Goal: Transaction & Acquisition: Purchase product/service

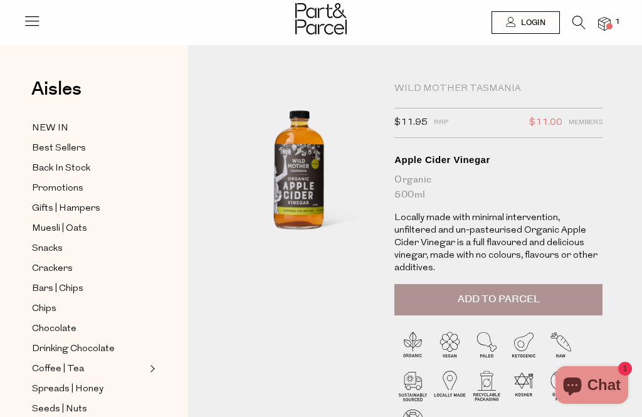
click at [528, 292] on span "Add to Parcel" at bounding box center [499, 299] width 82 height 14
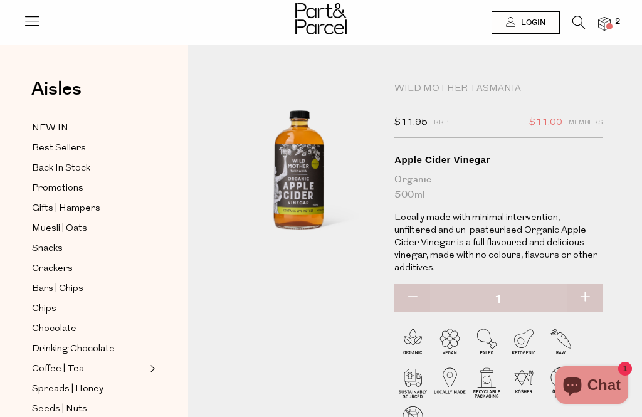
click at [54, 149] on span "Best Sellers" at bounding box center [59, 148] width 54 height 15
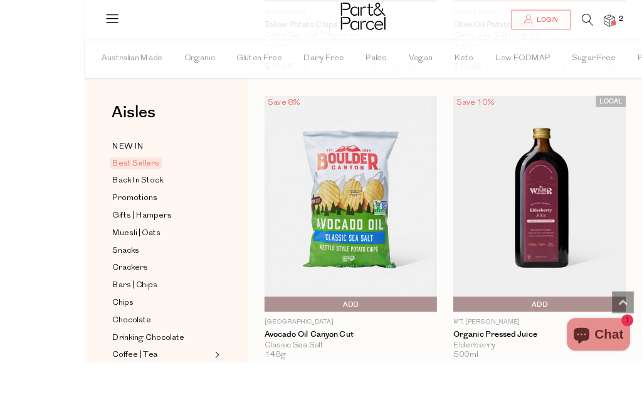
scroll to position [1165, 0]
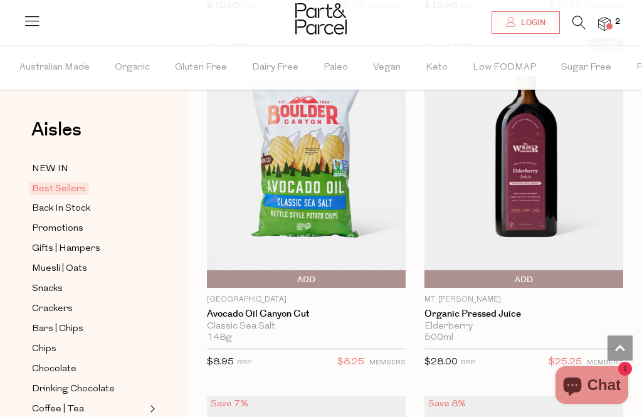
click at [549, 278] on span "Add To Parcel" at bounding box center [523, 279] width 192 height 19
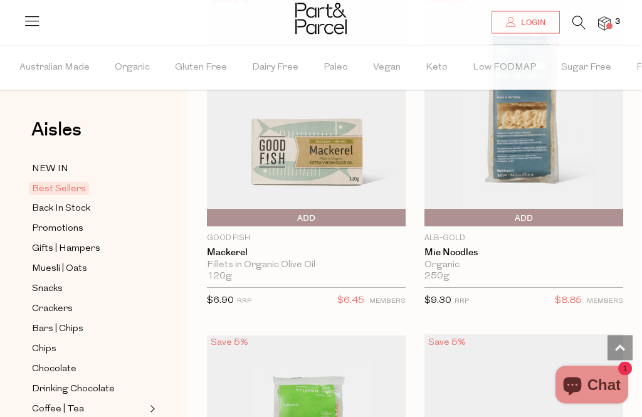
scroll to position [3277, 0]
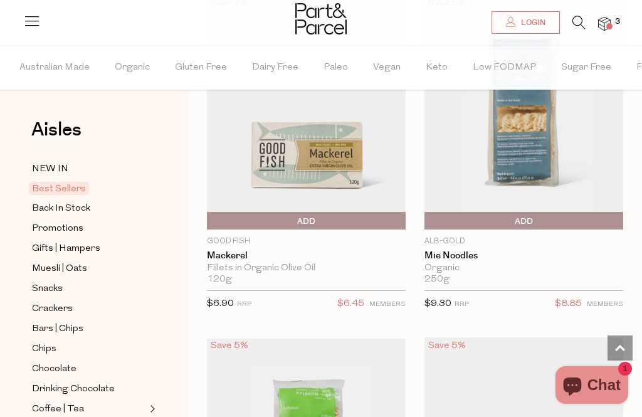
click at [57, 69] on span "Australian Made" at bounding box center [54, 68] width 70 height 44
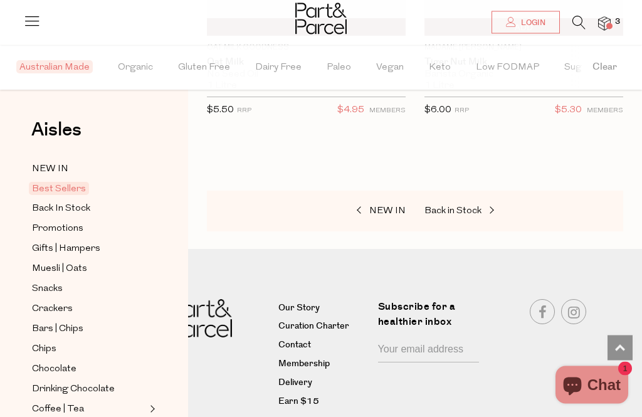
scroll to position [2445, 0]
click at [580, 26] on icon at bounding box center [578, 23] width 13 height 14
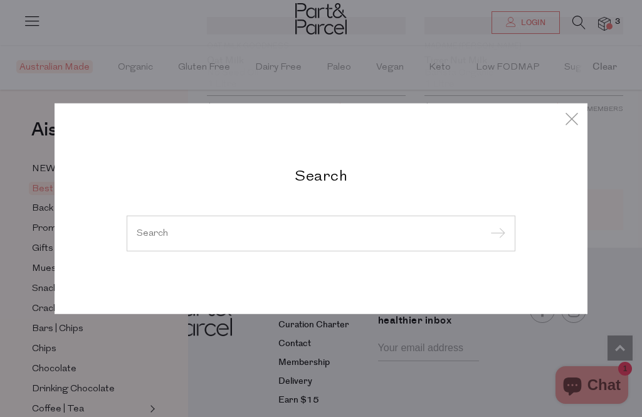
click at [426, 238] on input "search" at bounding box center [321, 232] width 369 height 9
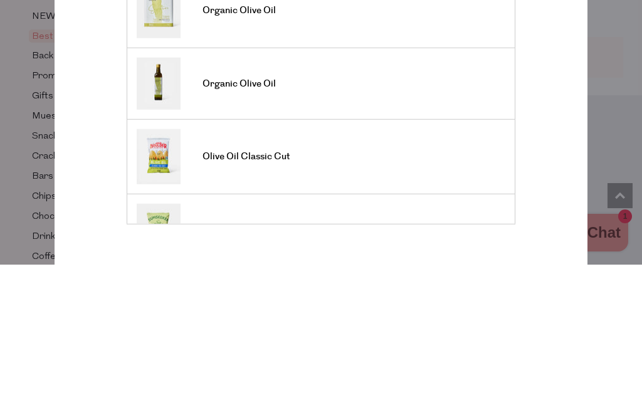
type input "Olive"
click at [212, 210] on link "Organic Olive Oil" at bounding box center [321, 236] width 369 height 52
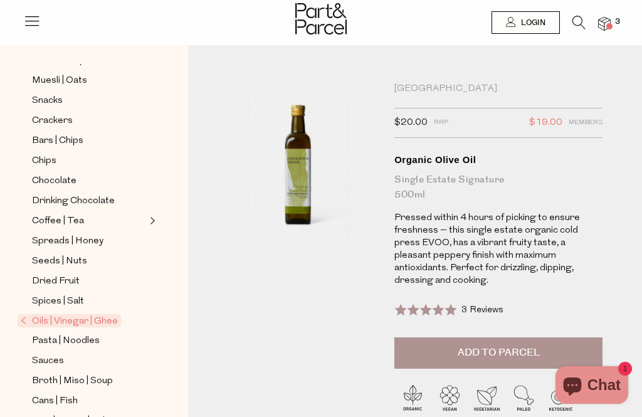
scroll to position [149, 0]
click at [40, 313] on span "Oils | Vinegar | Ghee" at bounding box center [69, 319] width 103 height 13
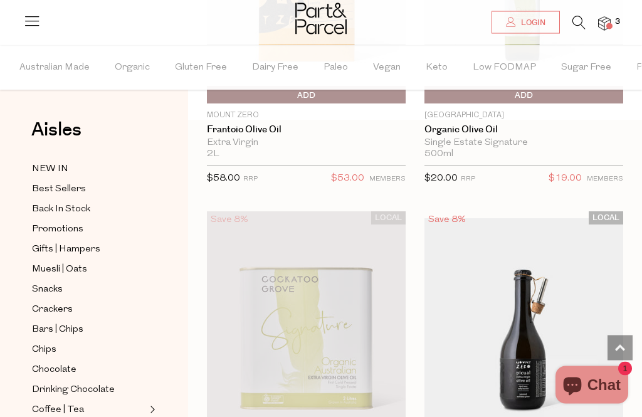
scroll to position [651, 0]
click at [615, 20] on span "3" at bounding box center [617, 21] width 11 height 11
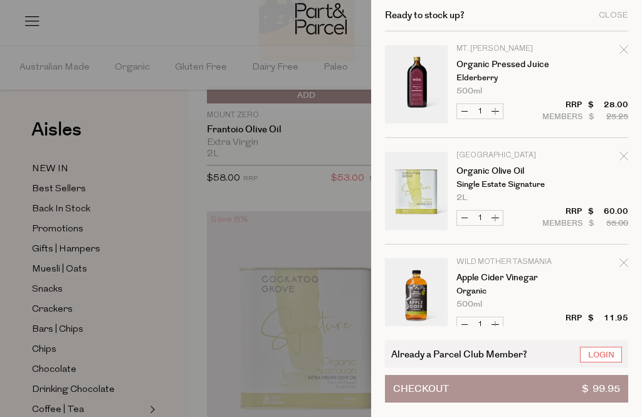
click at [626, 55] on div "Remove Organic Pressed Juice" at bounding box center [623, 51] width 9 height 17
type input "Add Membership"
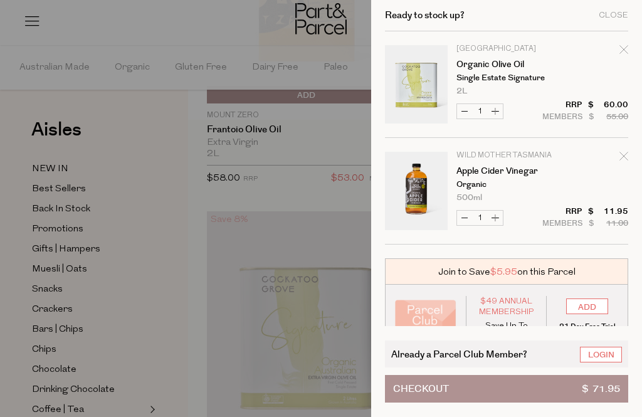
click at [595, 305] on input "ADD" at bounding box center [587, 306] width 42 height 16
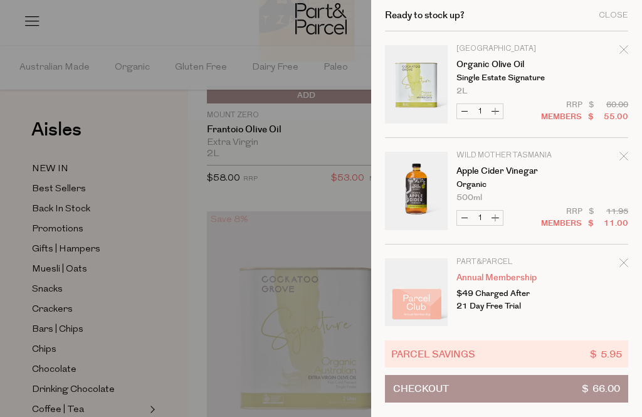
click at [624, 263] on icon "Remove Annual Membership" at bounding box center [623, 262] width 8 height 8
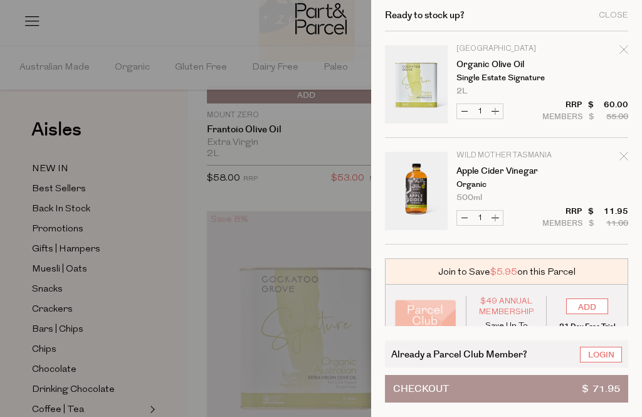
click at [495, 216] on button "Increase Apple Cider Vinegar" at bounding box center [495, 218] width 15 height 14
type input "2"
click at [464, 224] on button "Decrease Apple Cider Vinegar" at bounding box center [464, 218] width 15 height 14
type input "1"
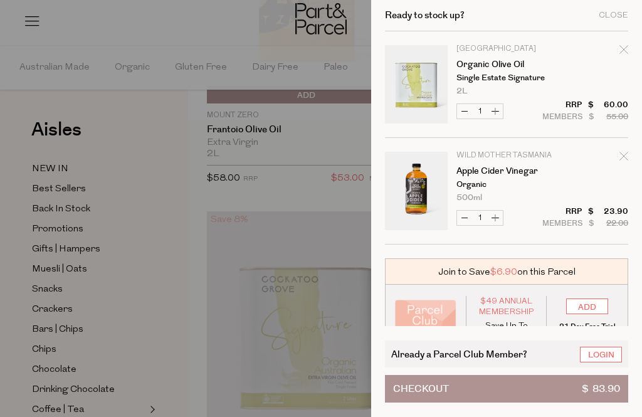
type input "1"
click at [502, 215] on button "Increase Apple Cider Vinegar" at bounding box center [495, 218] width 15 height 14
type input "2"
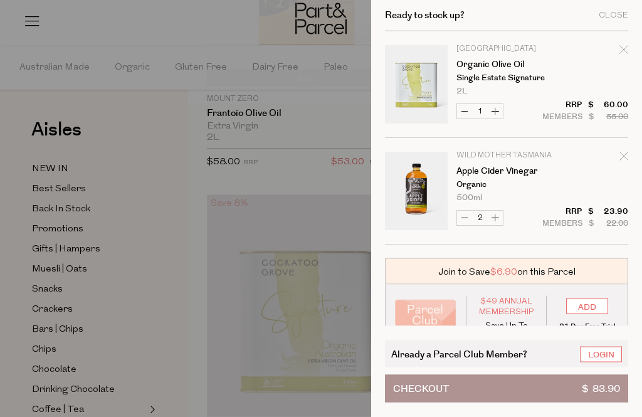
scroll to position [664, 0]
click at [51, 322] on div at bounding box center [321, 208] width 642 height 417
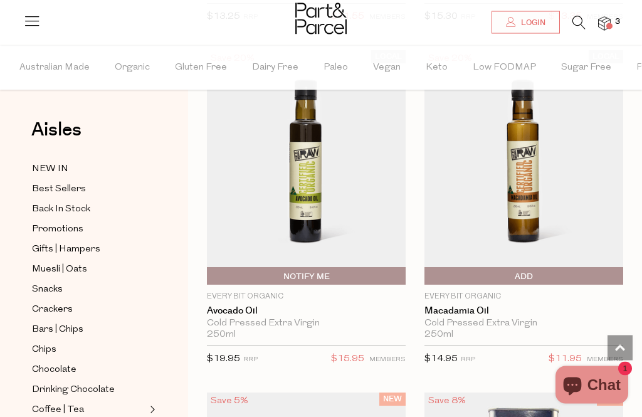
scroll to position [2195, 0]
click at [550, 270] on span "Add To Parcel" at bounding box center [523, 276] width 192 height 19
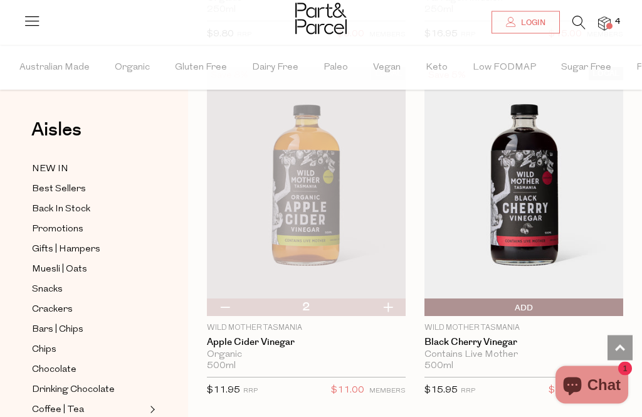
scroll to position [6960, 0]
click at [545, 298] on span "Add To Parcel" at bounding box center [523, 307] width 192 height 19
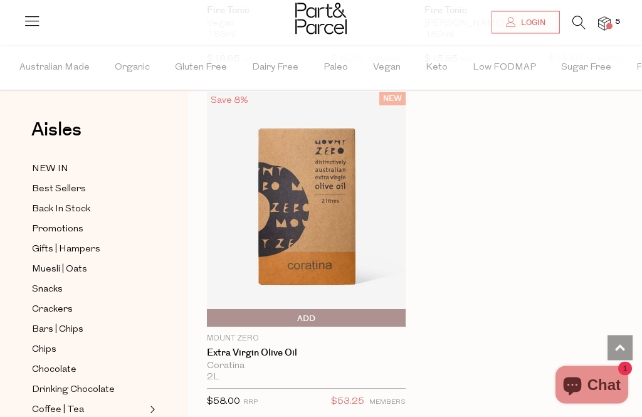
scroll to position [8332, 0]
click at [216, 308] on span "Add To Parcel" at bounding box center [306, 317] width 192 height 19
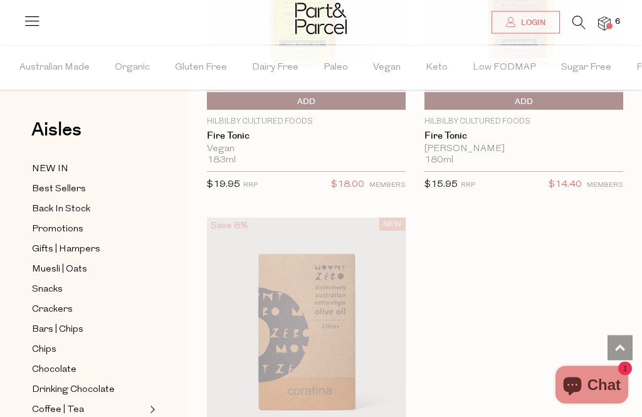
scroll to position [8202, 0]
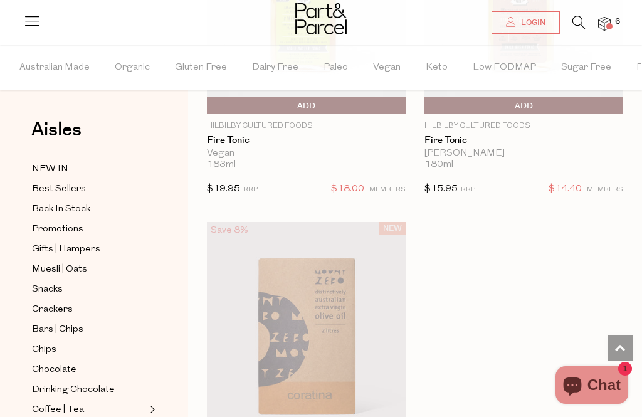
click at [43, 268] on span "Muesli | Oats" at bounding box center [59, 269] width 55 height 15
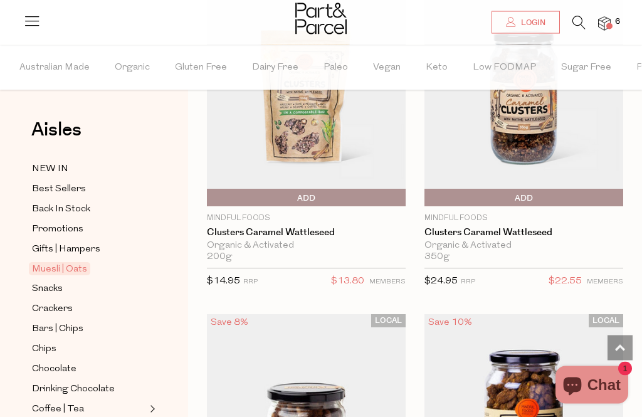
scroll to position [2245, 0]
click at [374, 71] on span "Vegan" at bounding box center [387, 68] width 28 height 44
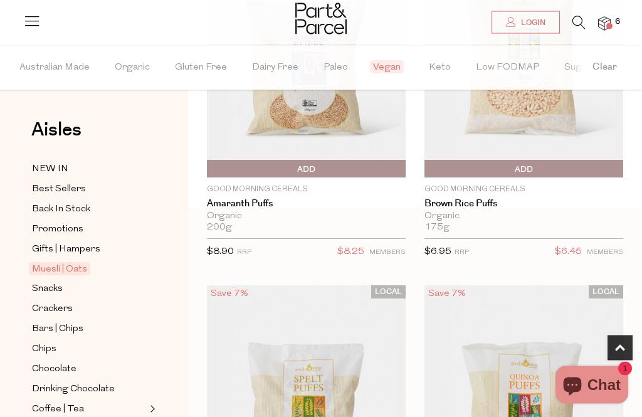
scroll to position [566, 0]
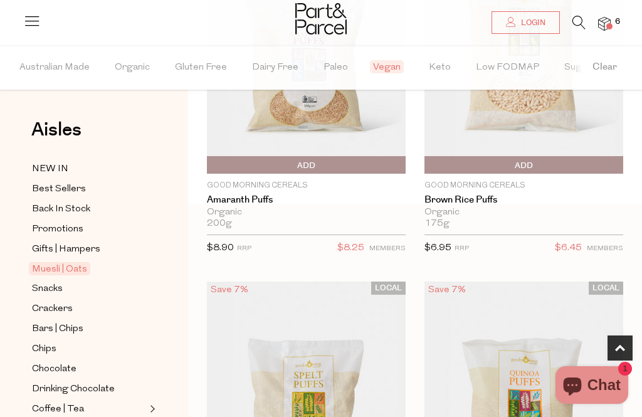
click at [377, 68] on span "Vegan" at bounding box center [387, 66] width 34 height 13
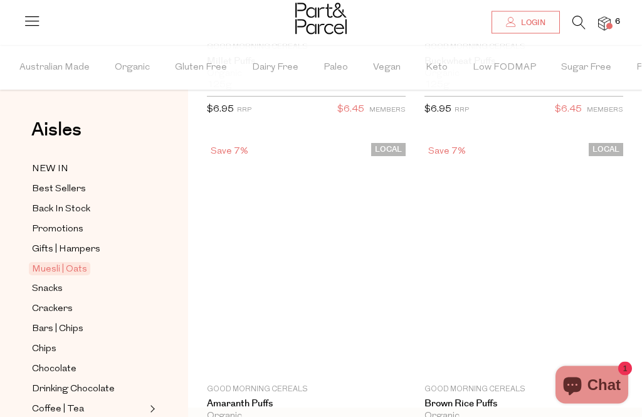
scroll to position [31, 0]
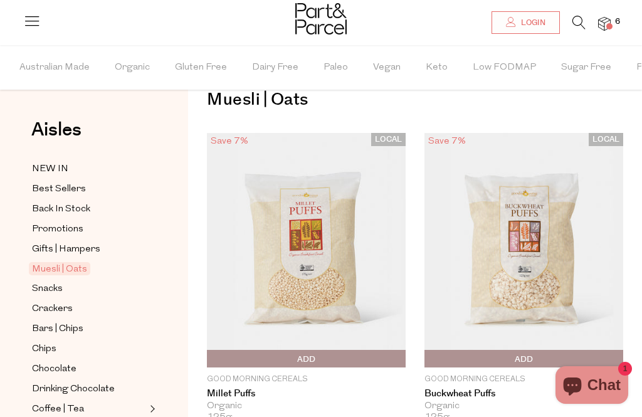
click at [378, 68] on span "Vegan" at bounding box center [387, 68] width 28 height 44
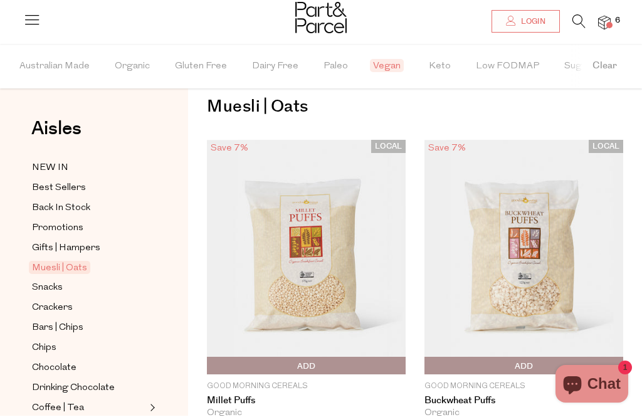
scroll to position [26, 0]
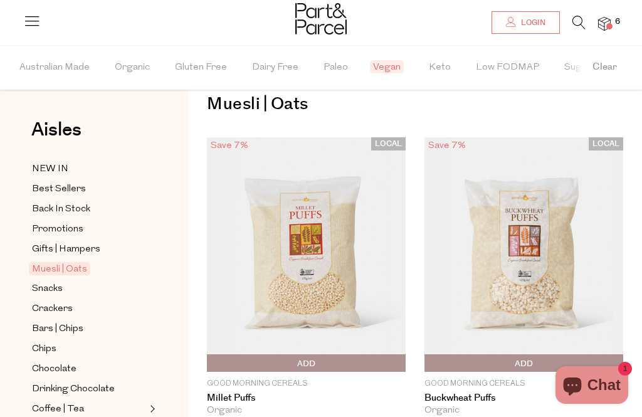
click at [381, 65] on span "Vegan" at bounding box center [387, 66] width 34 height 13
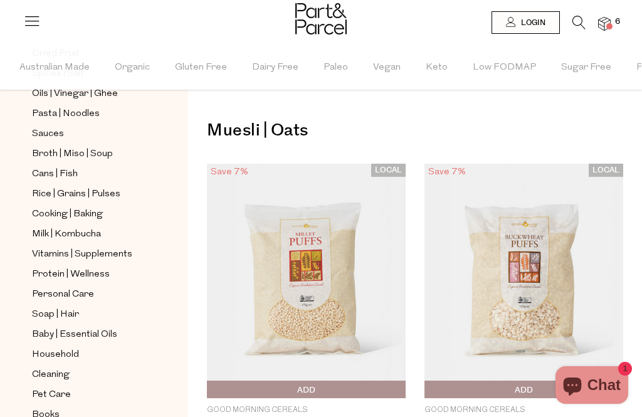
scroll to position [415, 0]
click at [47, 308] on span "Soap | Hair" at bounding box center [55, 315] width 47 height 15
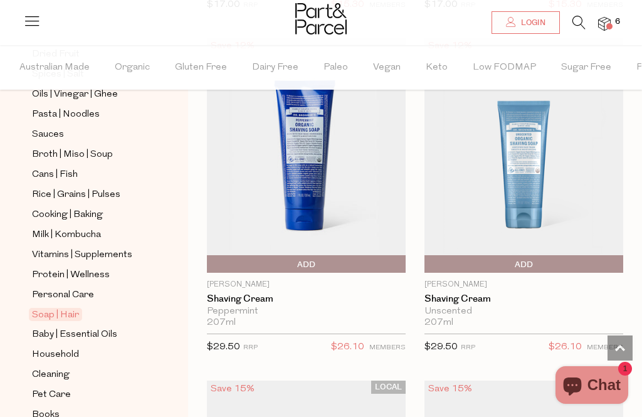
scroll to position [415, 0]
click at [49, 368] on span "Cleaning" at bounding box center [51, 375] width 38 height 15
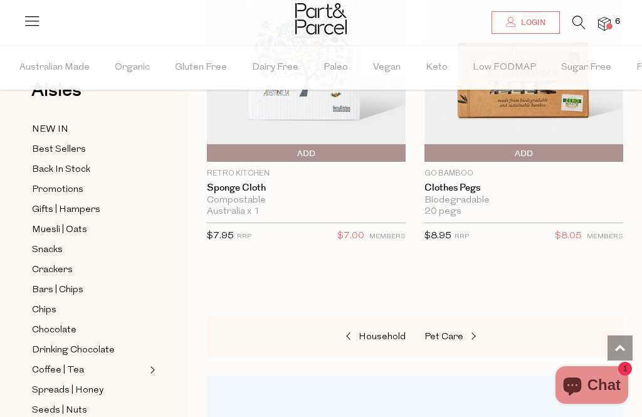
scroll to position [42, 0]
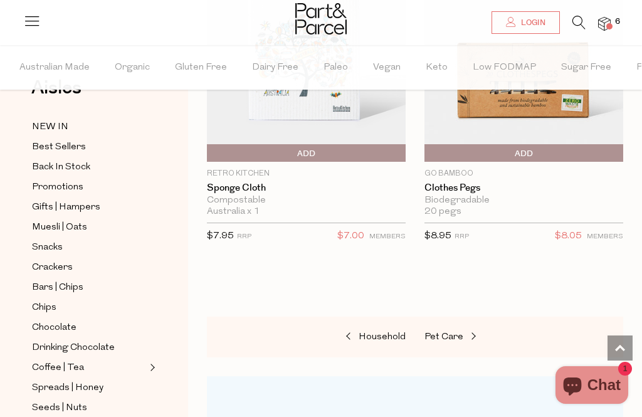
click at [53, 401] on span "Seeds | Nuts" at bounding box center [59, 408] width 55 height 15
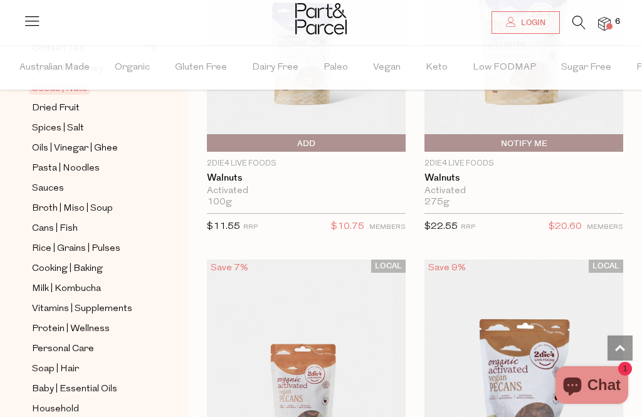
scroll to position [360, 0]
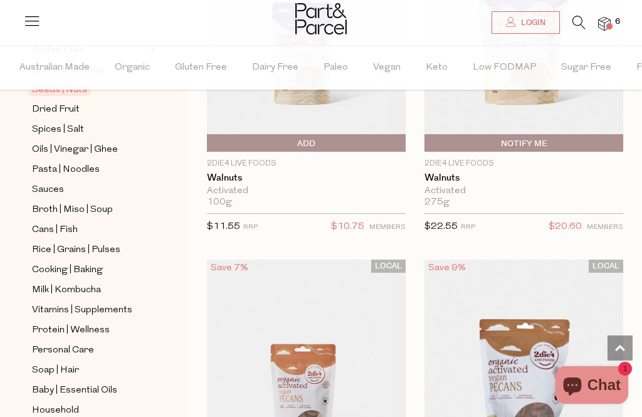
click at [40, 323] on span "Protein | Wellness" at bounding box center [71, 330] width 78 height 15
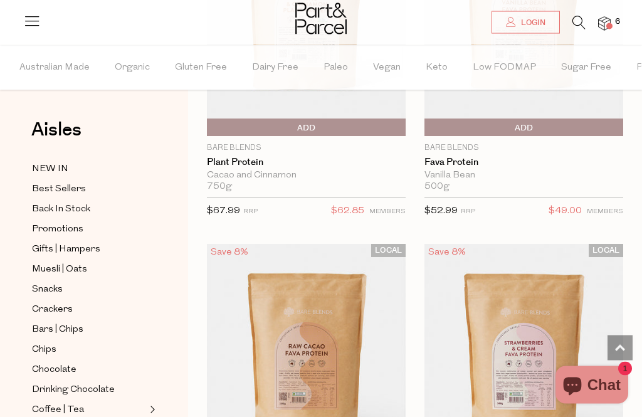
click at [191, 69] on span "Gluten Free" at bounding box center [201, 68] width 52 height 44
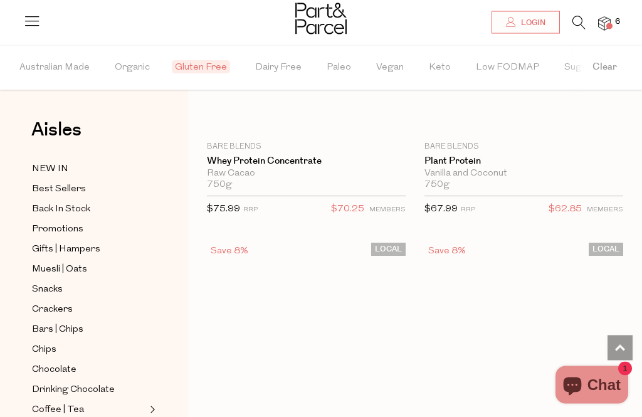
scroll to position [31, 0]
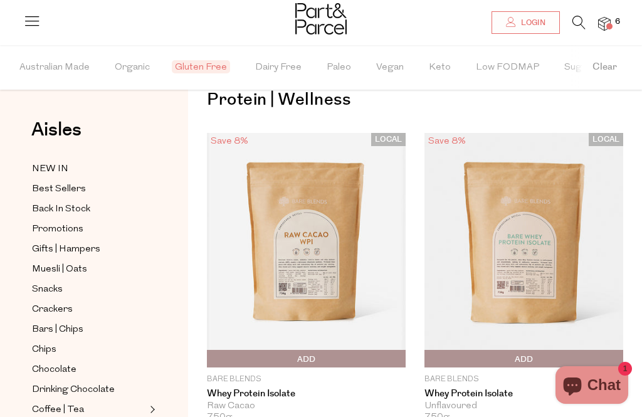
click at [196, 66] on span "Gluten Free" at bounding box center [201, 66] width 58 height 13
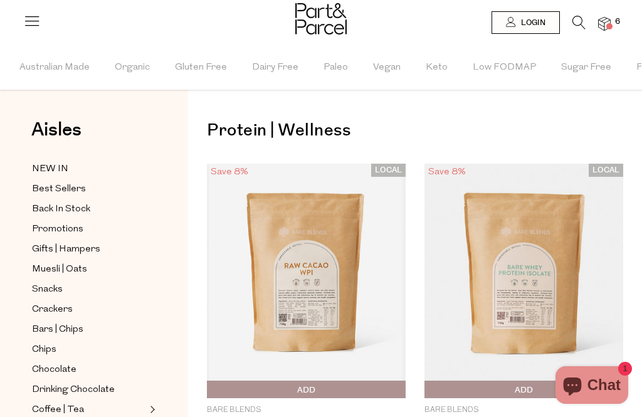
click at [574, 16] on icon at bounding box center [578, 23] width 13 height 14
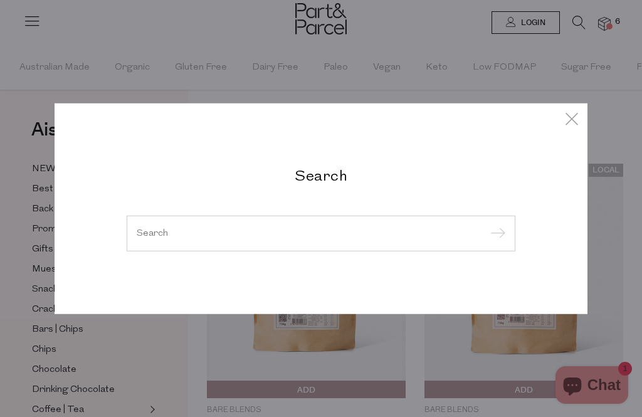
click at [159, 237] on input "search" at bounding box center [321, 232] width 369 height 9
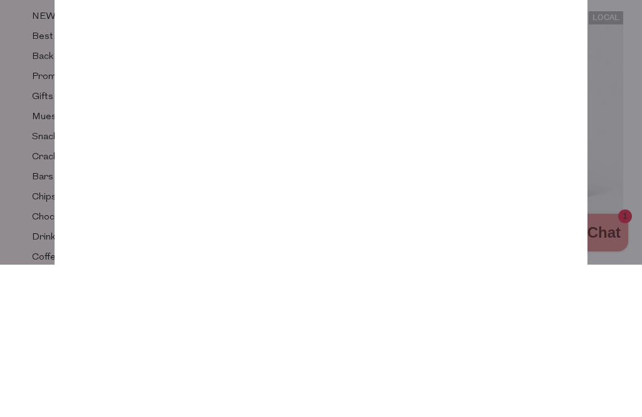
type input "Gluten free"
click at [495, 77] on input "submit" at bounding box center [495, 86] width 19 height 19
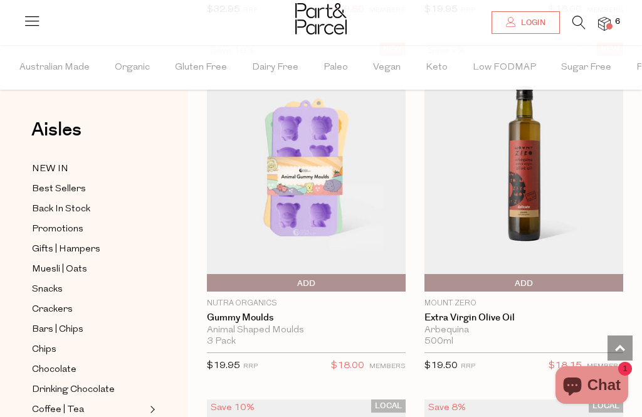
scroll to position [3903, 0]
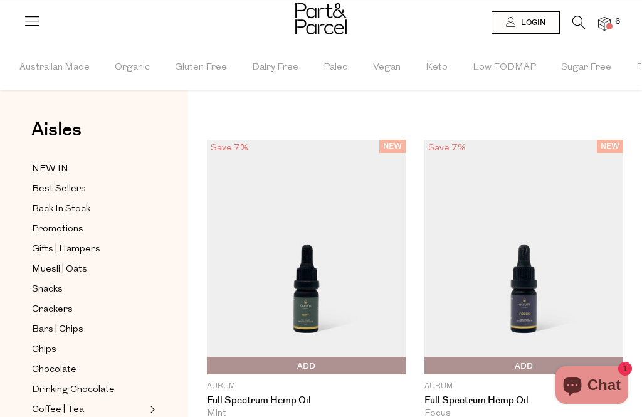
click at [576, 23] on icon at bounding box center [578, 23] width 13 height 14
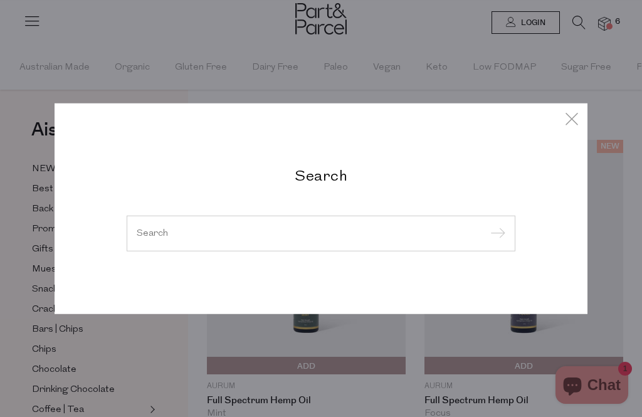
click at [348, 237] on input "search" at bounding box center [321, 232] width 369 height 9
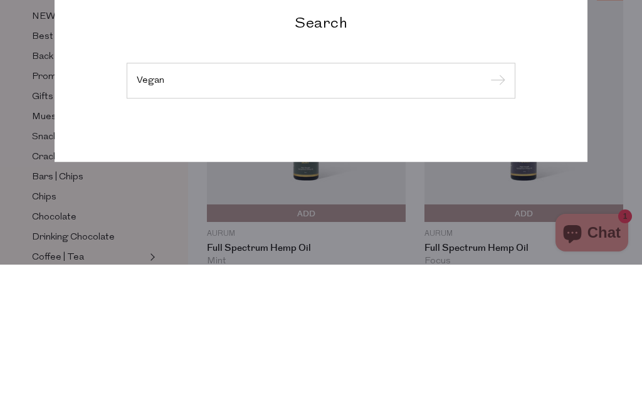
type input "Vegan"
click at [495, 224] on input "submit" at bounding box center [495, 233] width 19 height 19
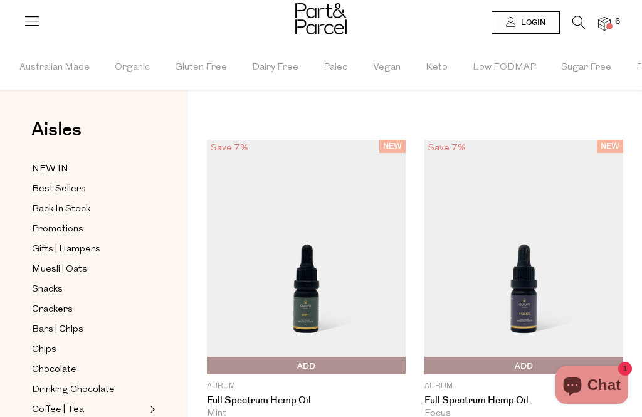
click at [579, 21] on icon at bounding box center [578, 23] width 13 height 14
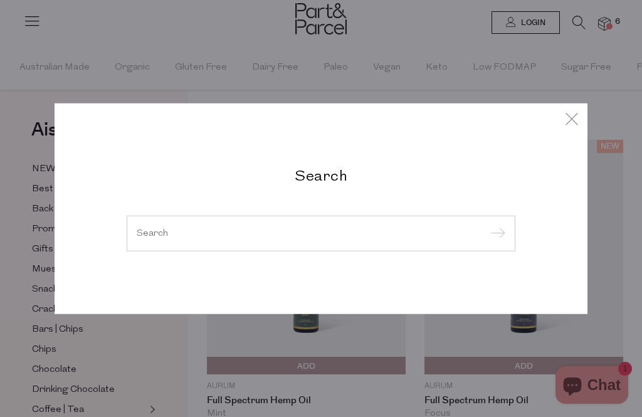
click at [426, 234] on input "search" at bounding box center [321, 232] width 369 height 9
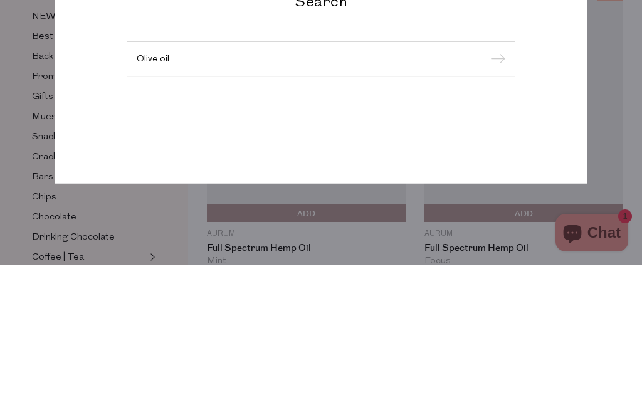
type input "Olive oil"
click at [495, 202] on input "submit" at bounding box center [495, 211] width 19 height 19
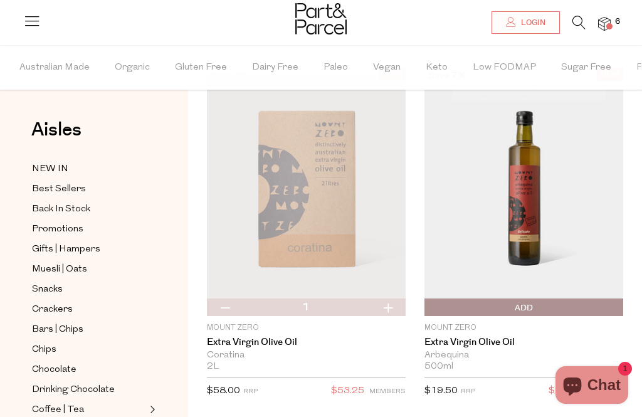
scroll to position [73, 0]
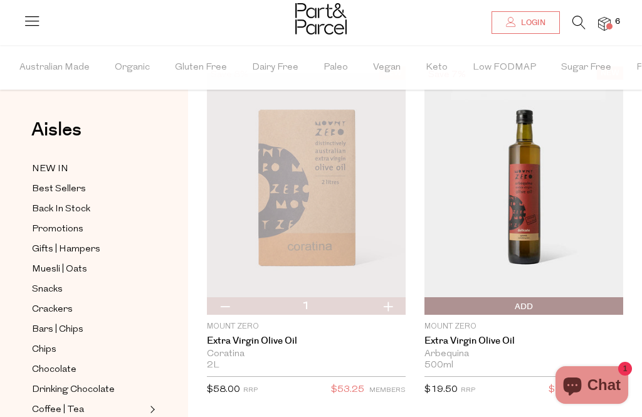
click at [242, 346] on link "Extra Virgin Olive Oil" at bounding box center [306, 340] width 199 height 11
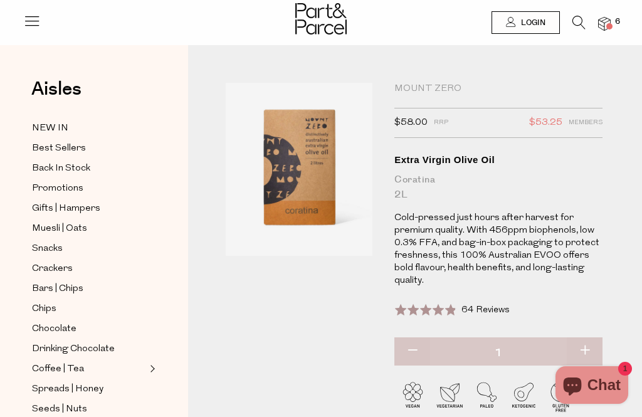
click at [42, 166] on span "Back In Stock" at bounding box center [61, 168] width 58 height 15
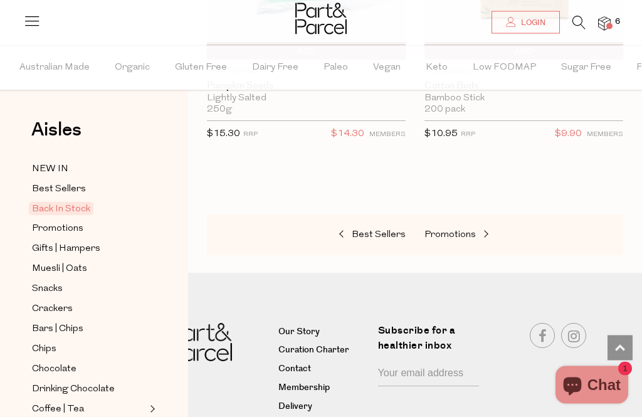
scroll to position [1762, 0]
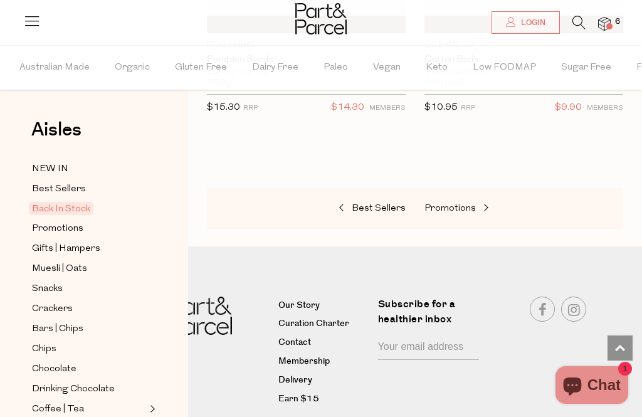
click at [43, 327] on span "Bars | Chips" at bounding box center [57, 329] width 51 height 15
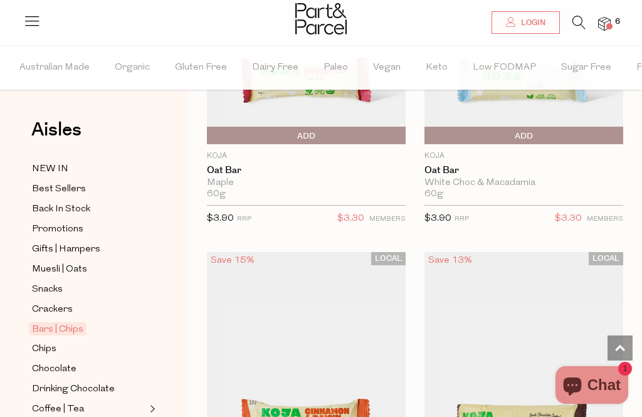
scroll to position [1648, 0]
